Goal: Task Accomplishment & Management: Use online tool/utility

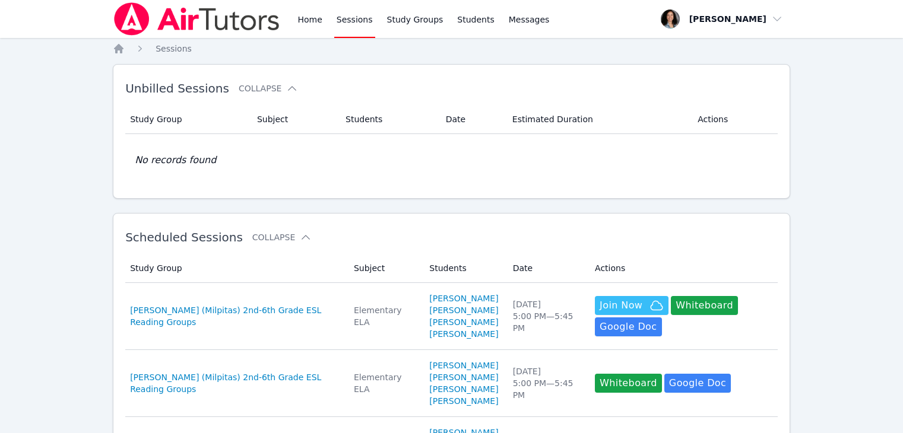
scroll to position [209, 0]
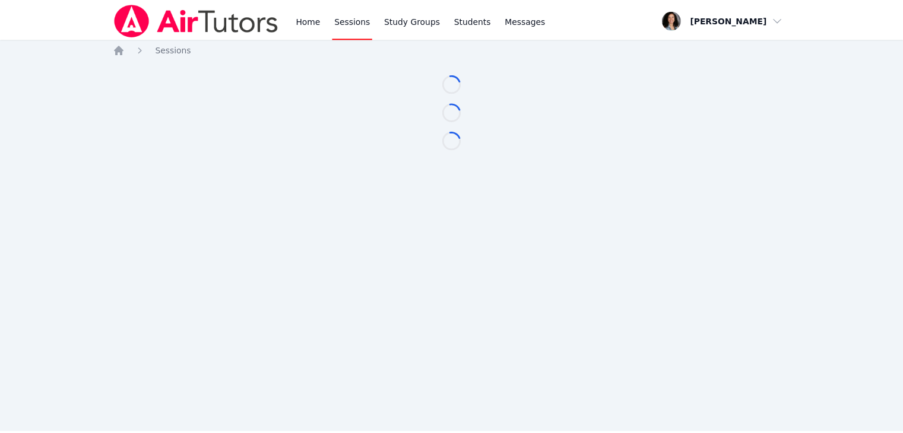
scroll to position [209, 0]
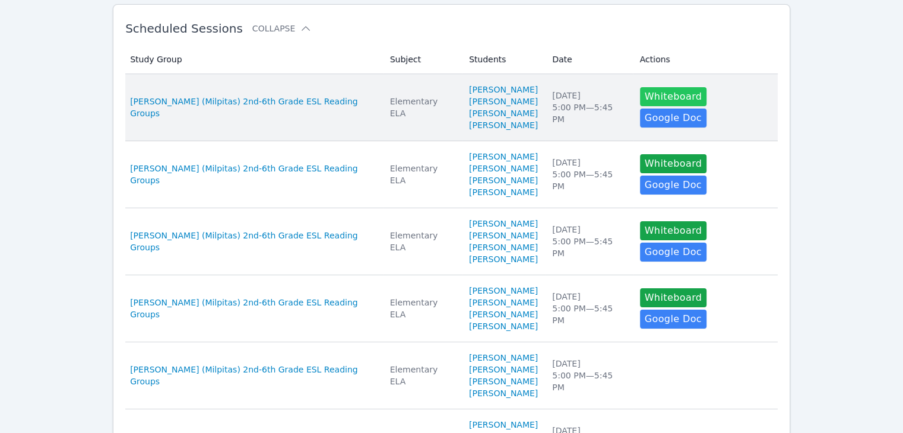
click at [646, 106] on button "Whiteboard" at bounding box center [673, 96] width 67 height 19
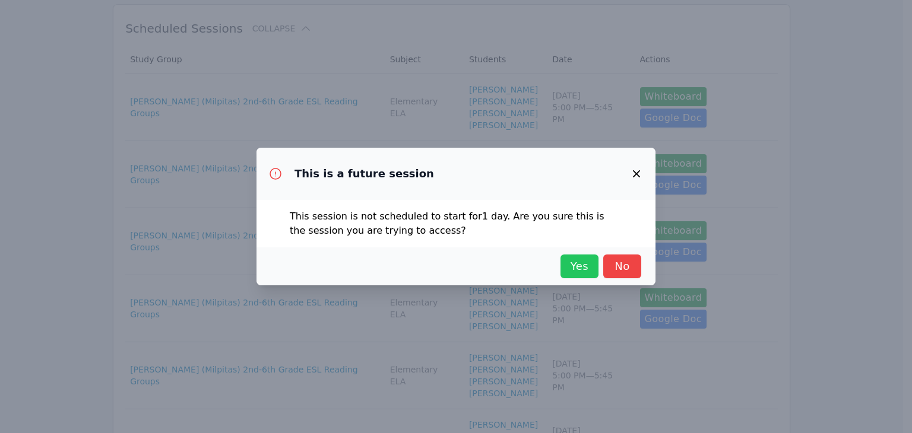
click at [574, 264] on span "Yes" at bounding box center [579, 266] width 26 height 17
